Goal: Information Seeking & Learning: Learn about a topic

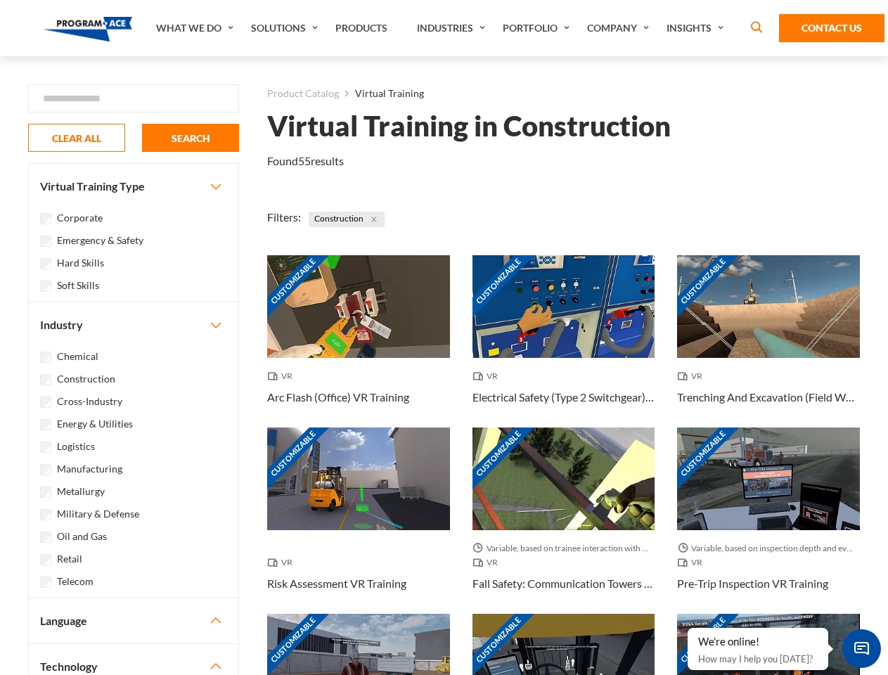
click at [196, 28] on link "What We Do" at bounding box center [196, 28] width 95 height 56
click at [286, 28] on link "Solutions" at bounding box center [286, 28] width 84 height 56
click at [453, 28] on link "Industries" at bounding box center [453, 28] width 86 height 56
click at [621, 28] on link "Company" at bounding box center [619, 28] width 79 height 56
click at [697, 28] on link "Insights" at bounding box center [697, 28] width 75 height 56
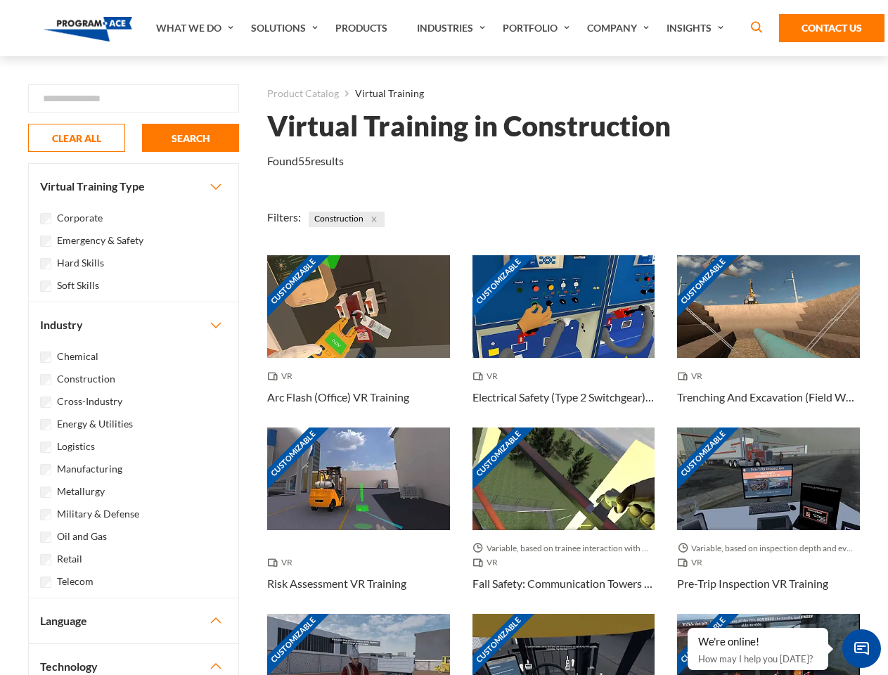
click at [0, 0] on div "Blog White Papers News" at bounding box center [0, 0] width 0 height 0
click at [0, 0] on strong "How Virtual Learning Can Enhance Workforce Productivity: A Guide for L&D Manage…" at bounding box center [0, 0] width 0 height 0
click at [861, 648] on span "Minimize live chat window" at bounding box center [861, 648] width 51 height 51
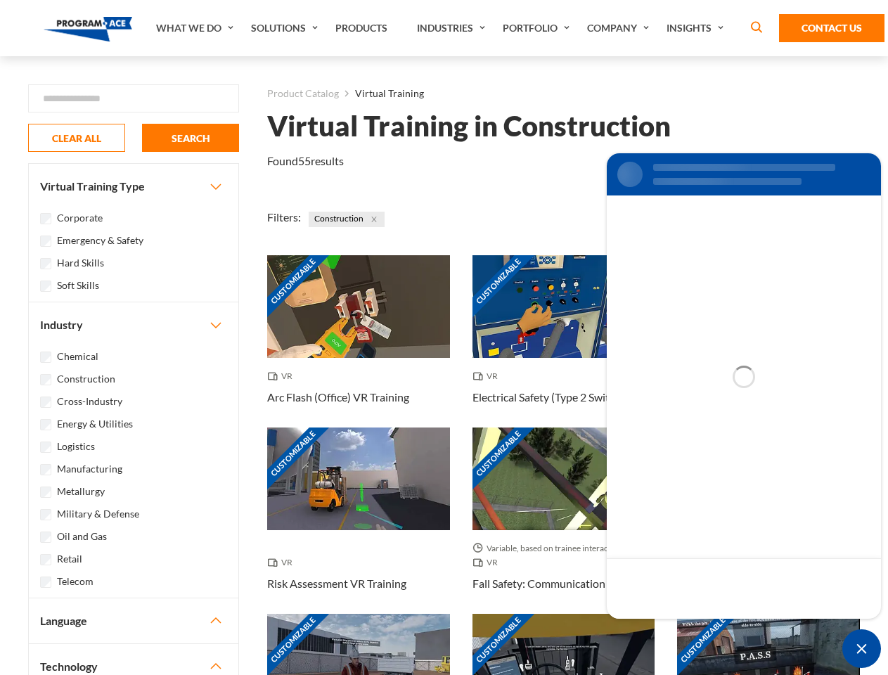
click at [688, 629] on div "Customizable" at bounding box center [768, 665] width 183 height 103
